Goal: Find specific page/section: Find specific page/section

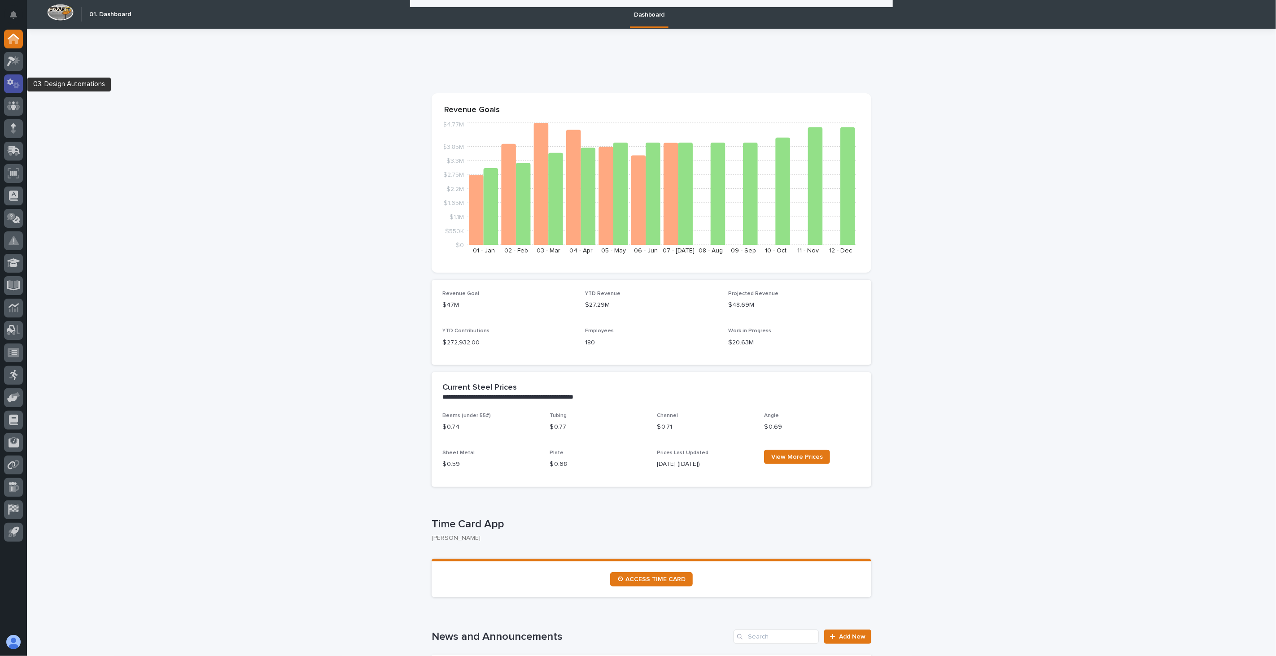
scroll to position [1446, 0]
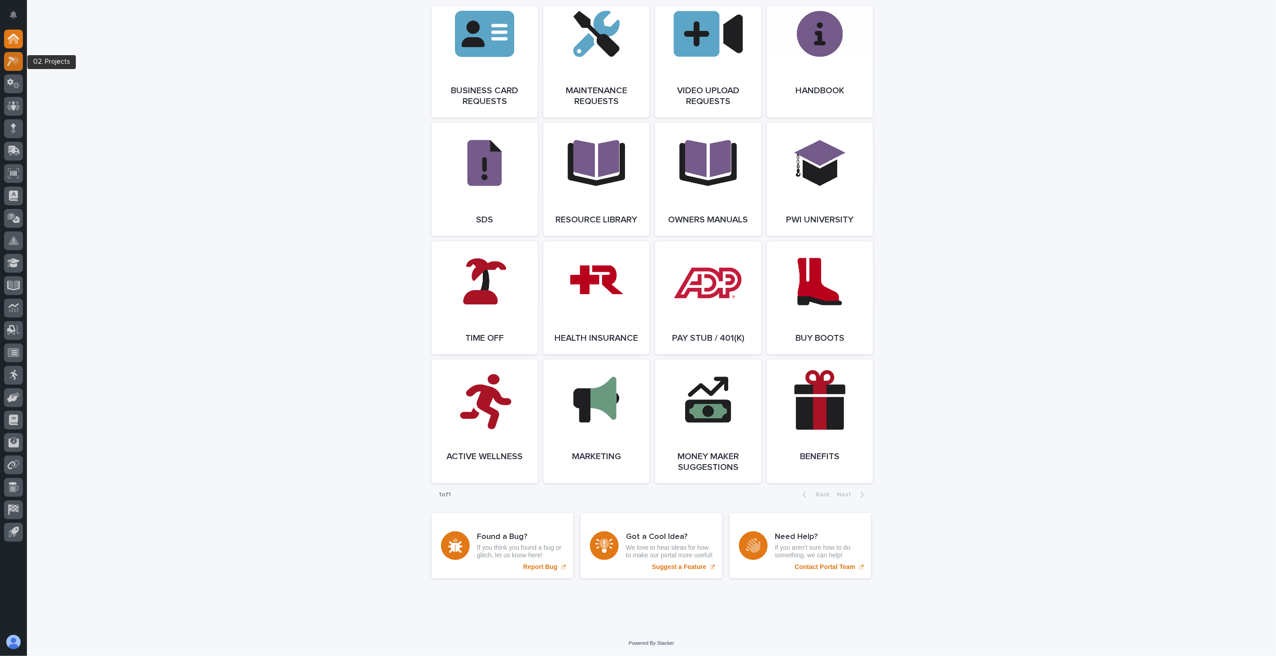
click at [14, 65] on icon at bounding box center [13, 61] width 13 height 10
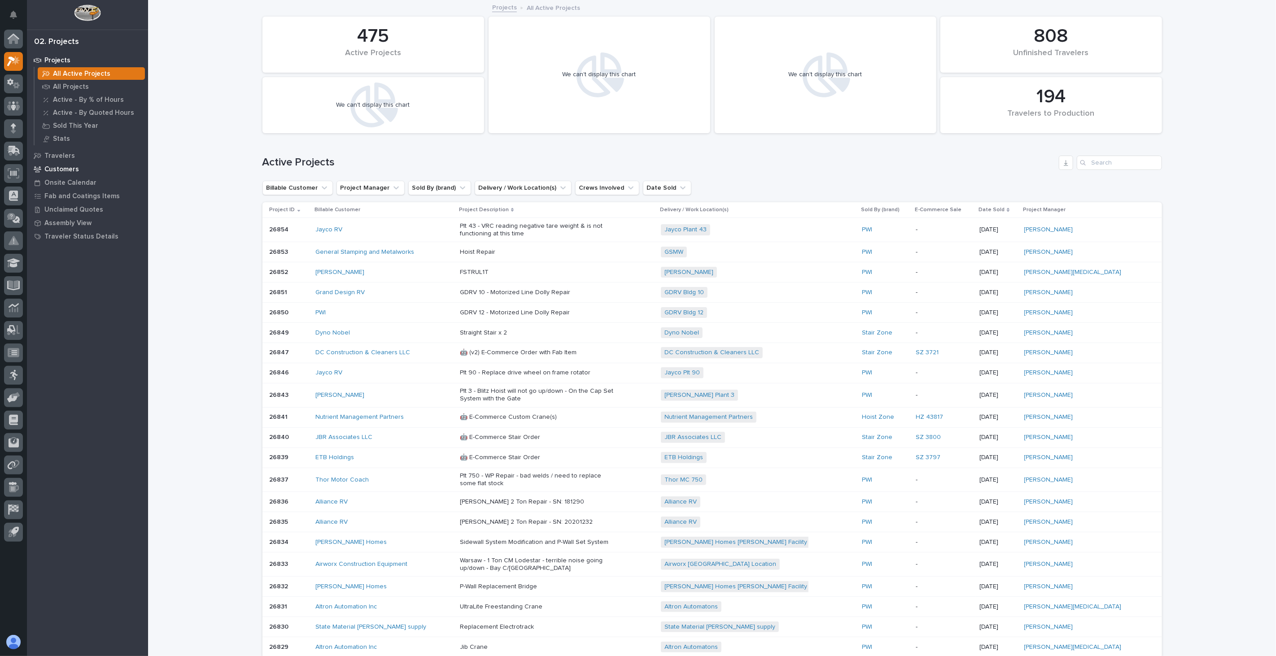
click at [74, 170] on p "Customers" at bounding box center [61, 170] width 35 height 8
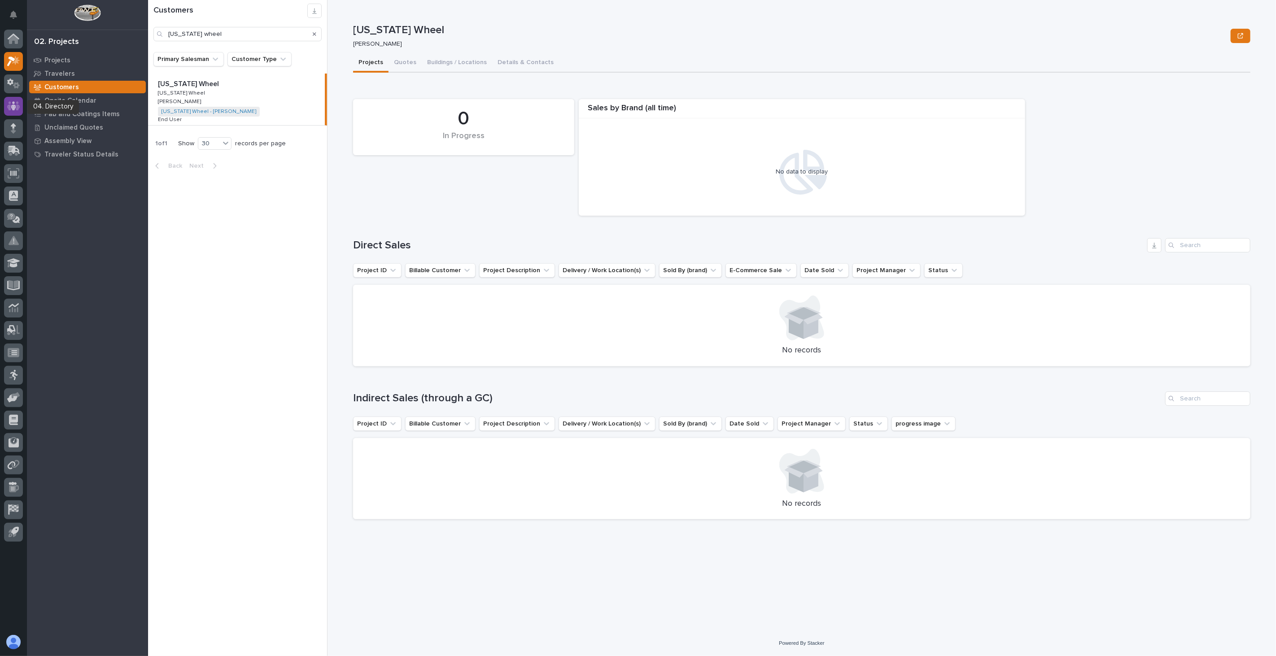
click at [12, 106] on icon at bounding box center [13, 106] width 13 height 10
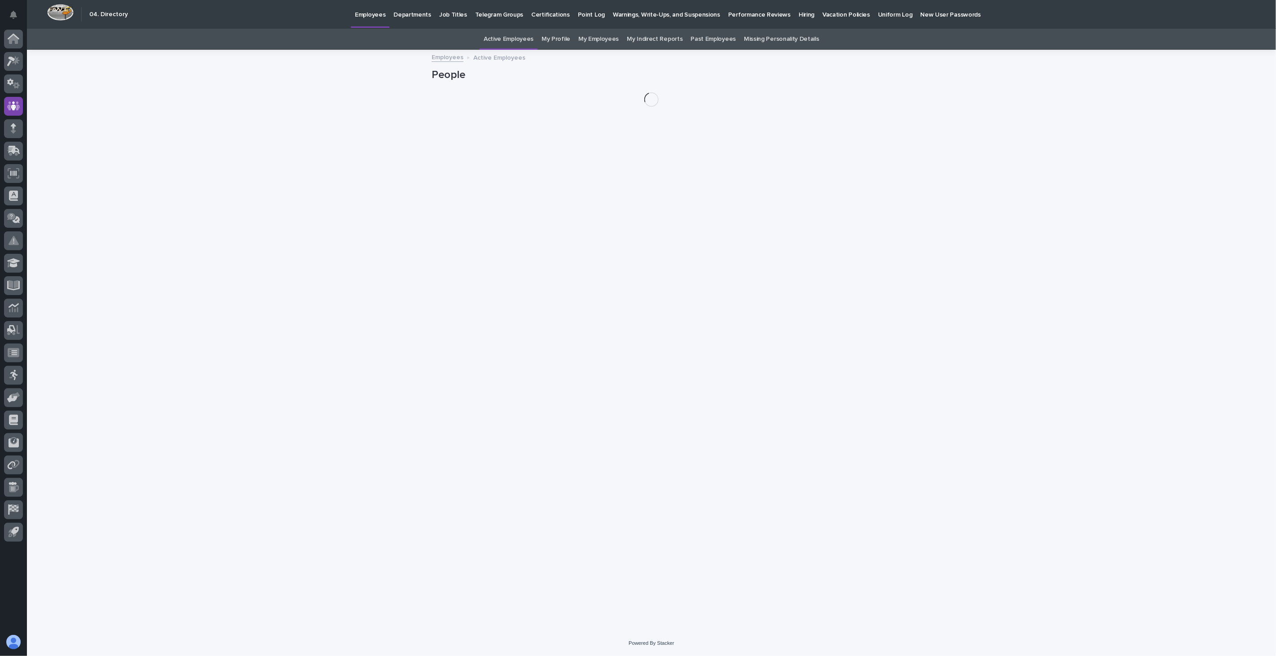
click at [798, 16] on p "Hiring" at bounding box center [806, 9] width 16 height 19
